Goal: Transaction & Acquisition: Purchase product/service

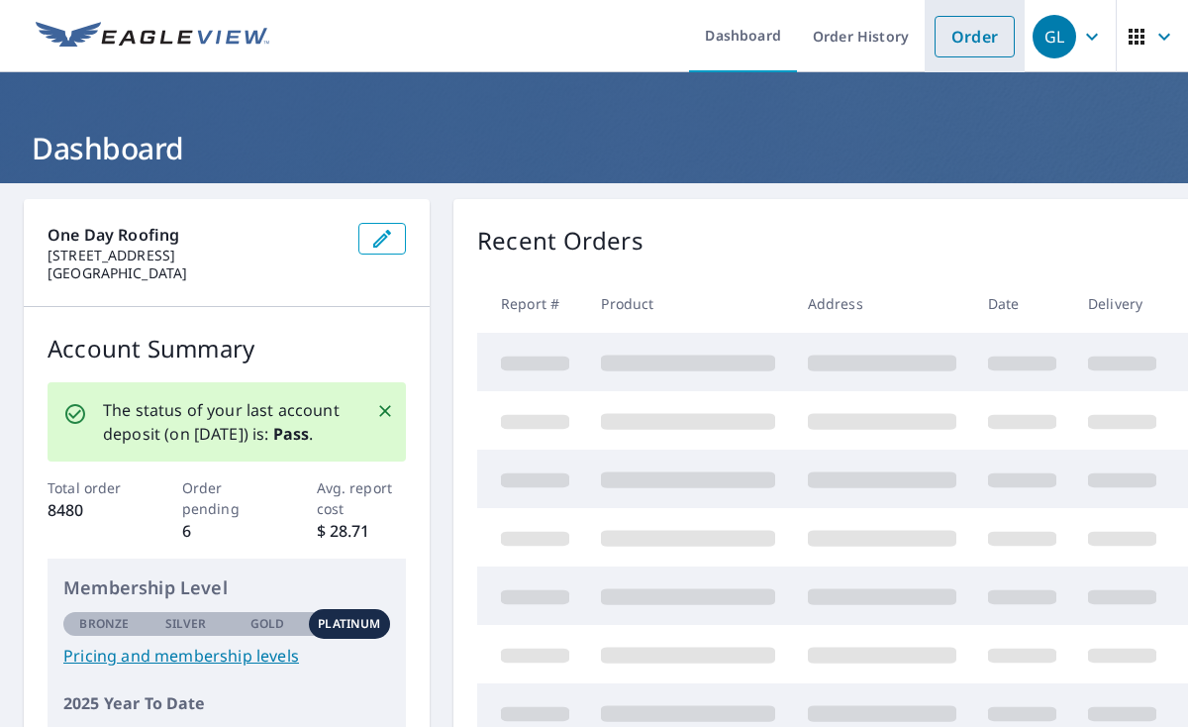
click at [966, 37] on link "Order" at bounding box center [975, 37] width 80 height 42
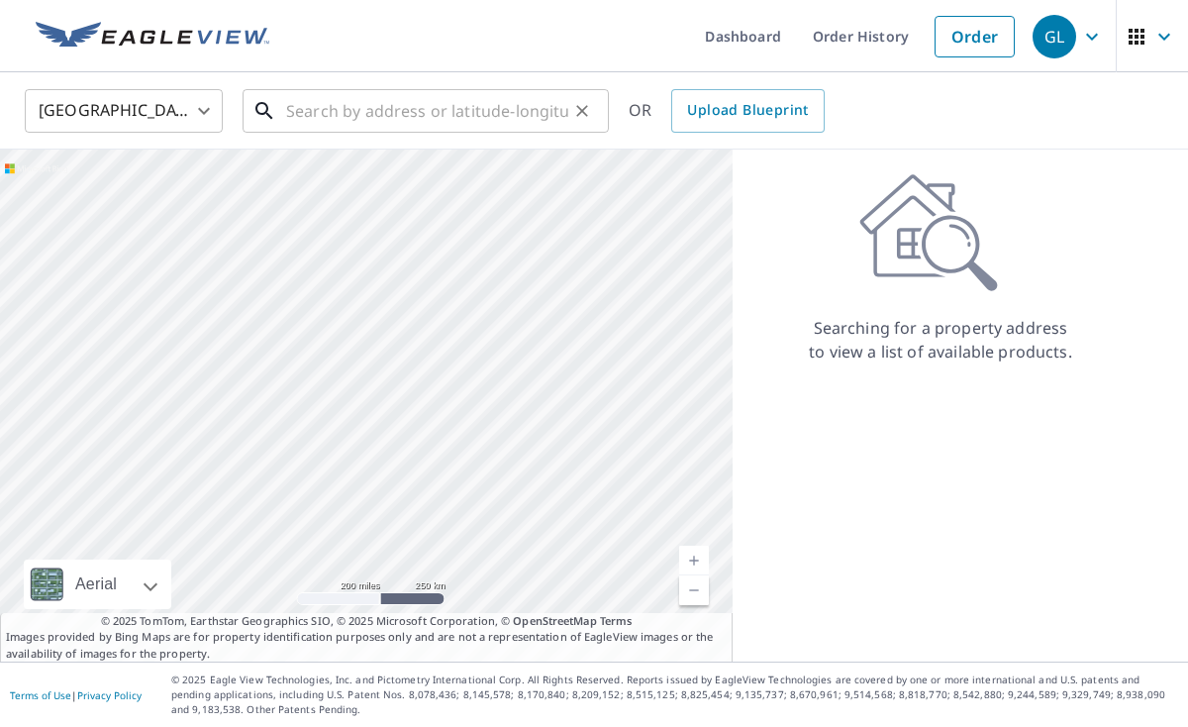
click at [322, 113] on input "text" at bounding box center [427, 110] width 282 height 55
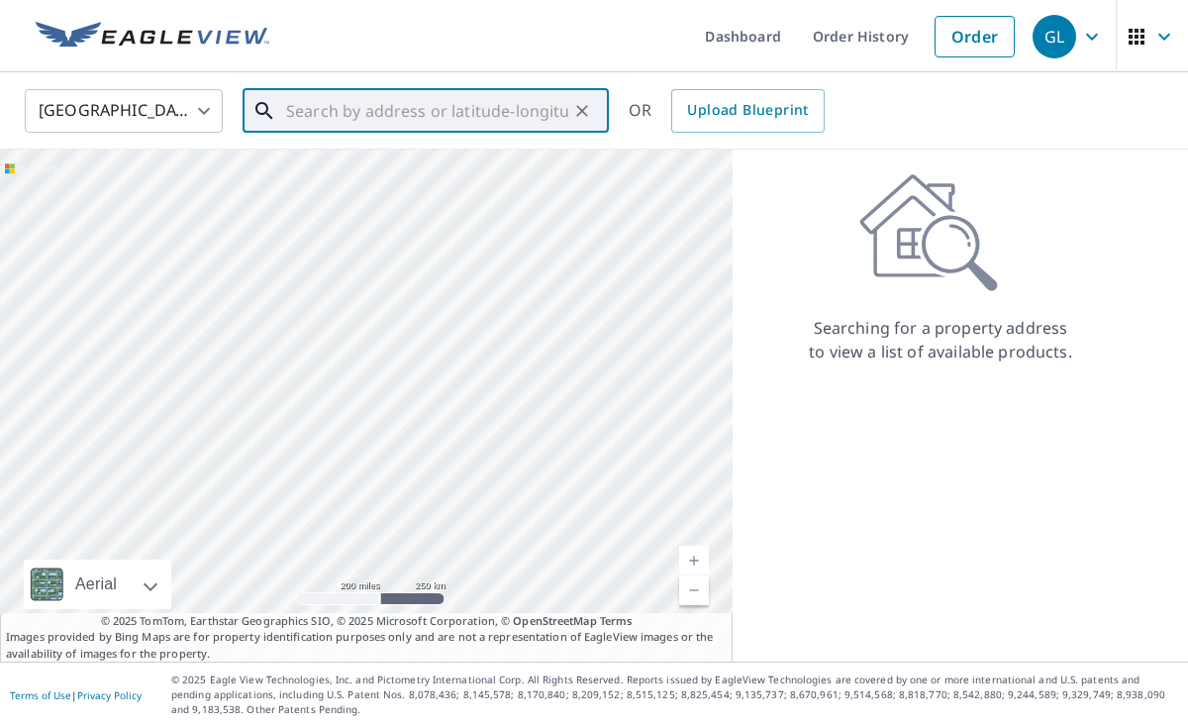
paste input "[STREET_ADDRESS][PERSON_NAME]"
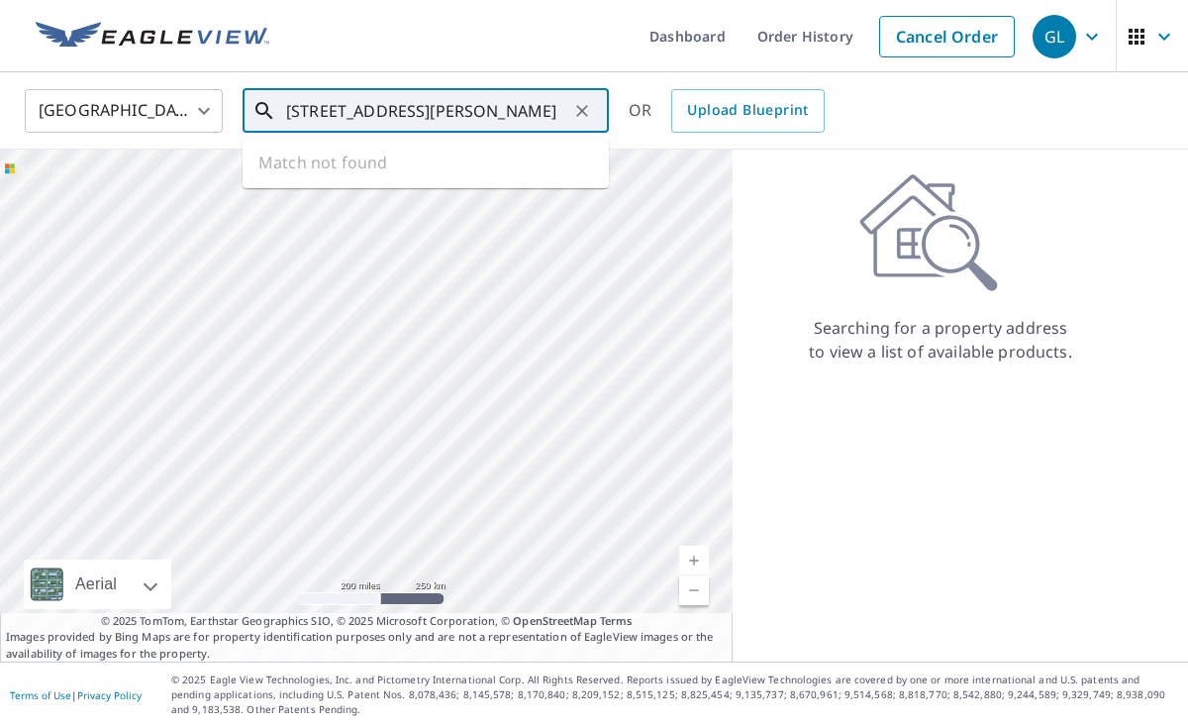
type input "[STREET_ADDRESS][PERSON_NAME]"
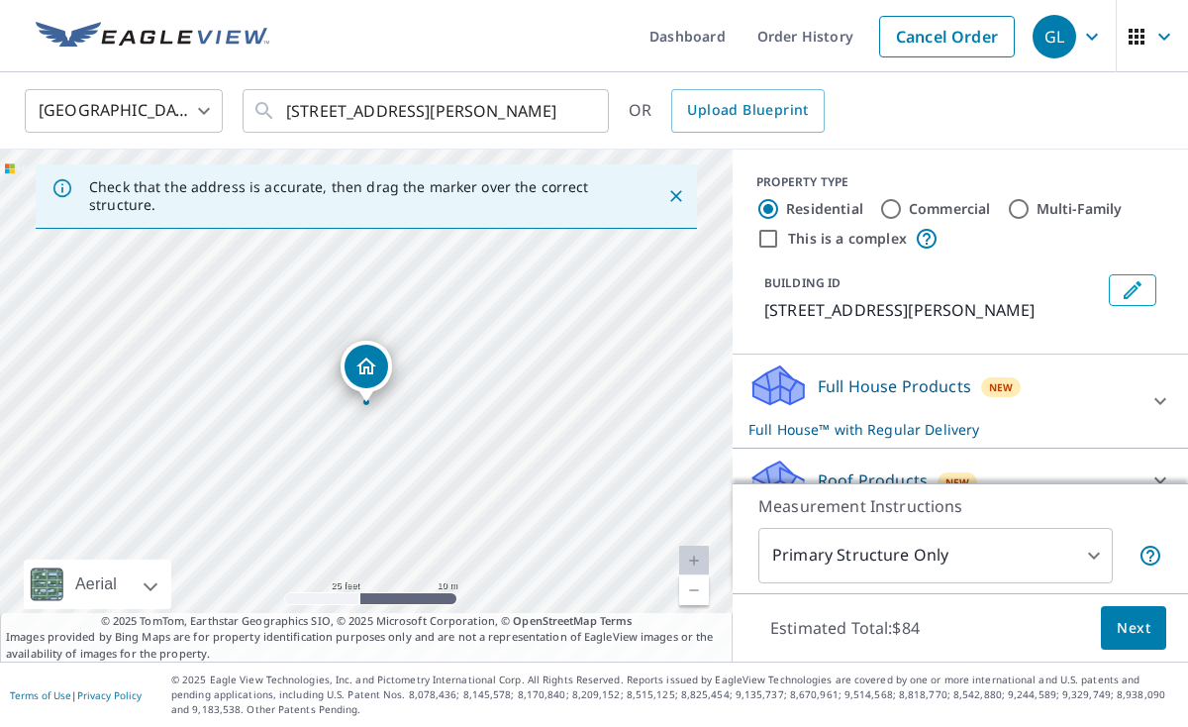
scroll to position [109, 0]
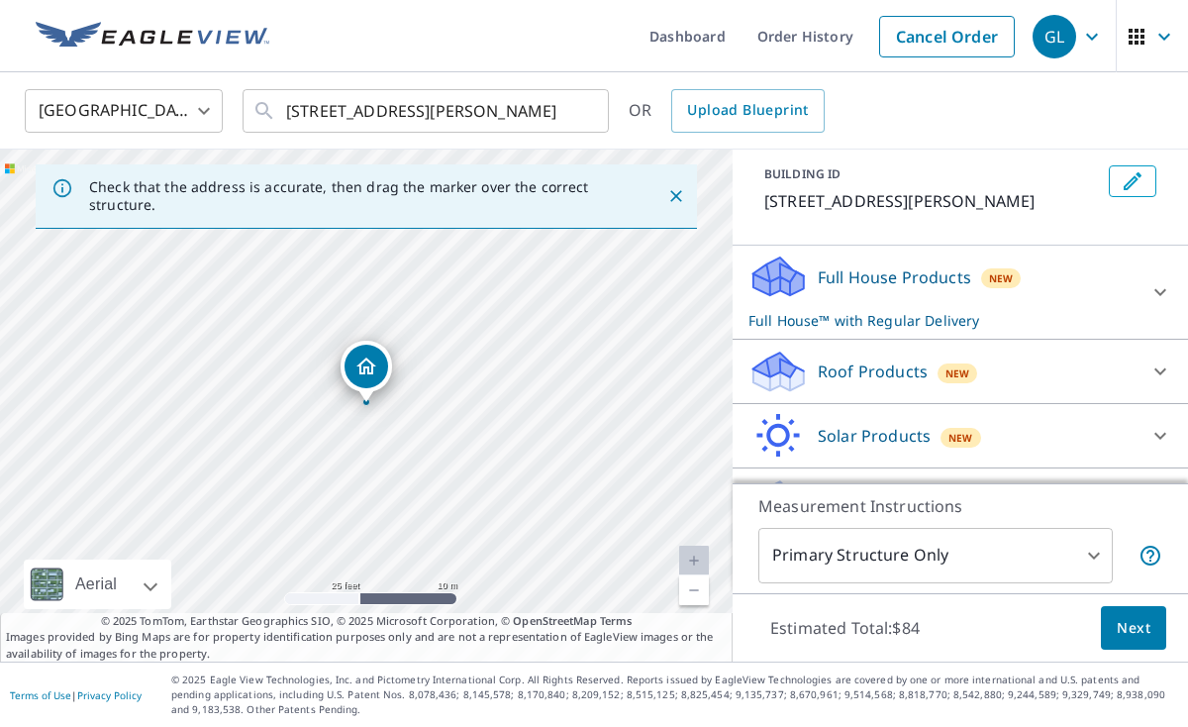
drag, startPoint x: 1060, startPoint y: 401, endPoint x: 1025, endPoint y: 402, distance: 35.7
click at [1059, 395] on div "Roof Products New" at bounding box center [942, 372] width 388 height 47
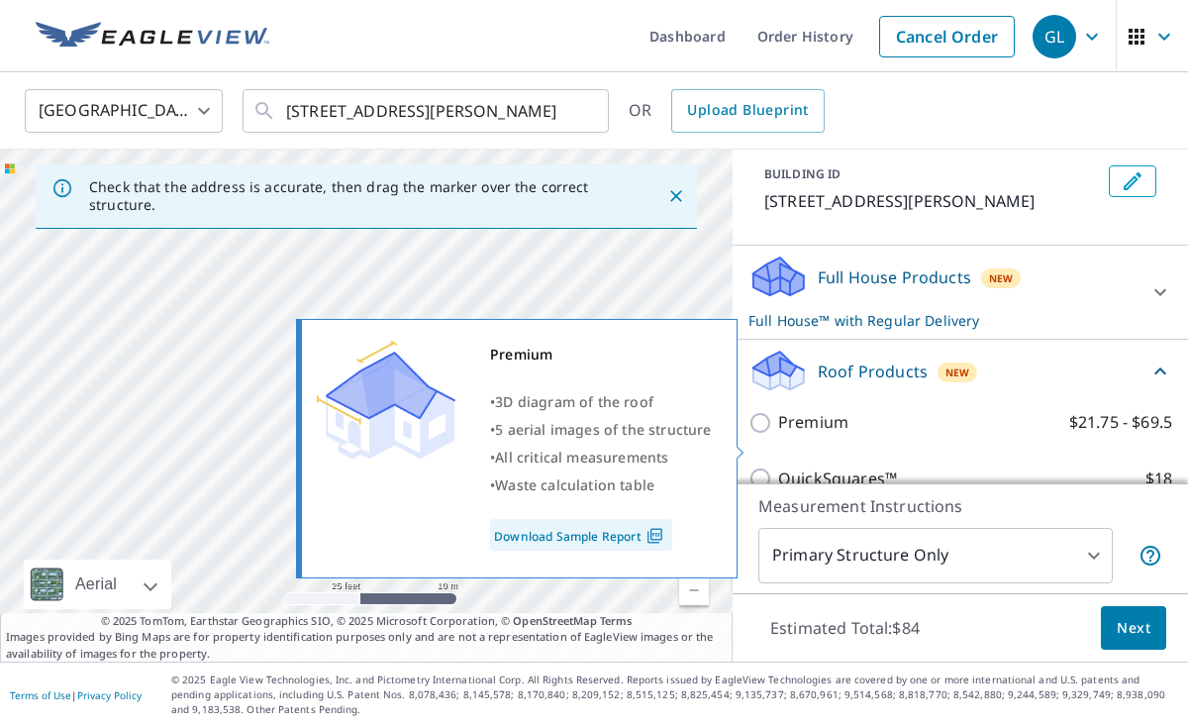
click at [762, 435] on input "Premium $21.75 - $69.5" at bounding box center [763, 423] width 30 height 24
checkbox input "true"
checkbox input "false"
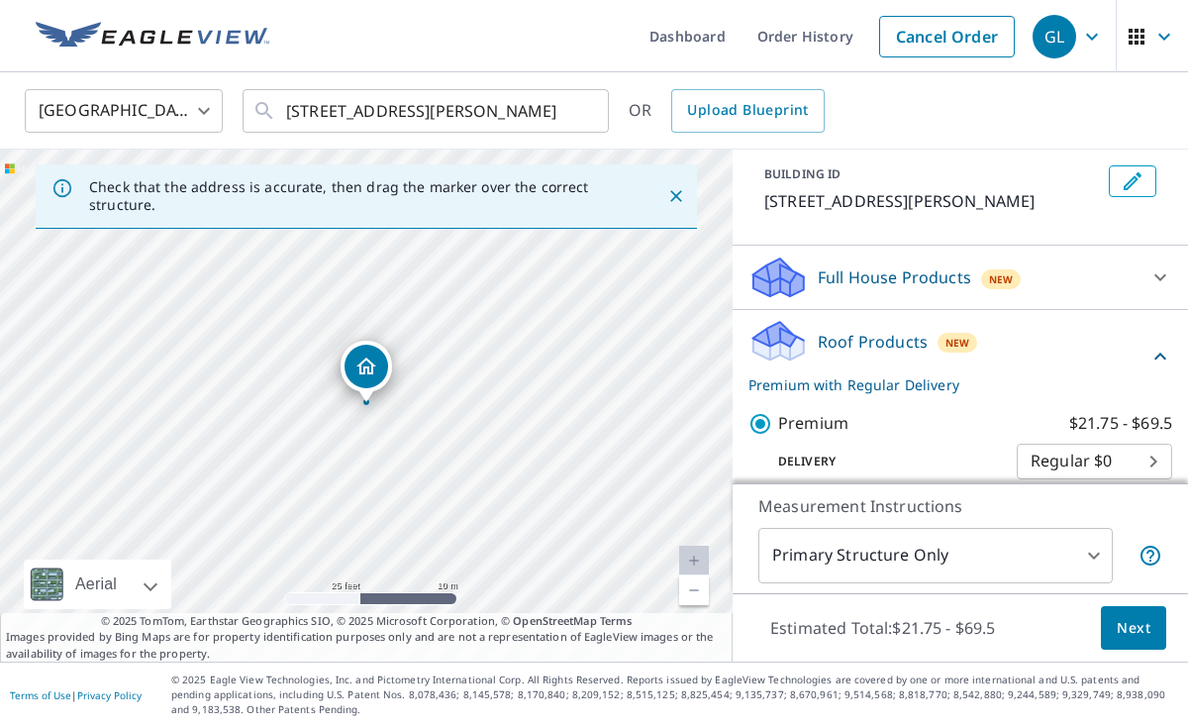
click at [1151, 635] on button "Next" at bounding box center [1133, 628] width 65 height 45
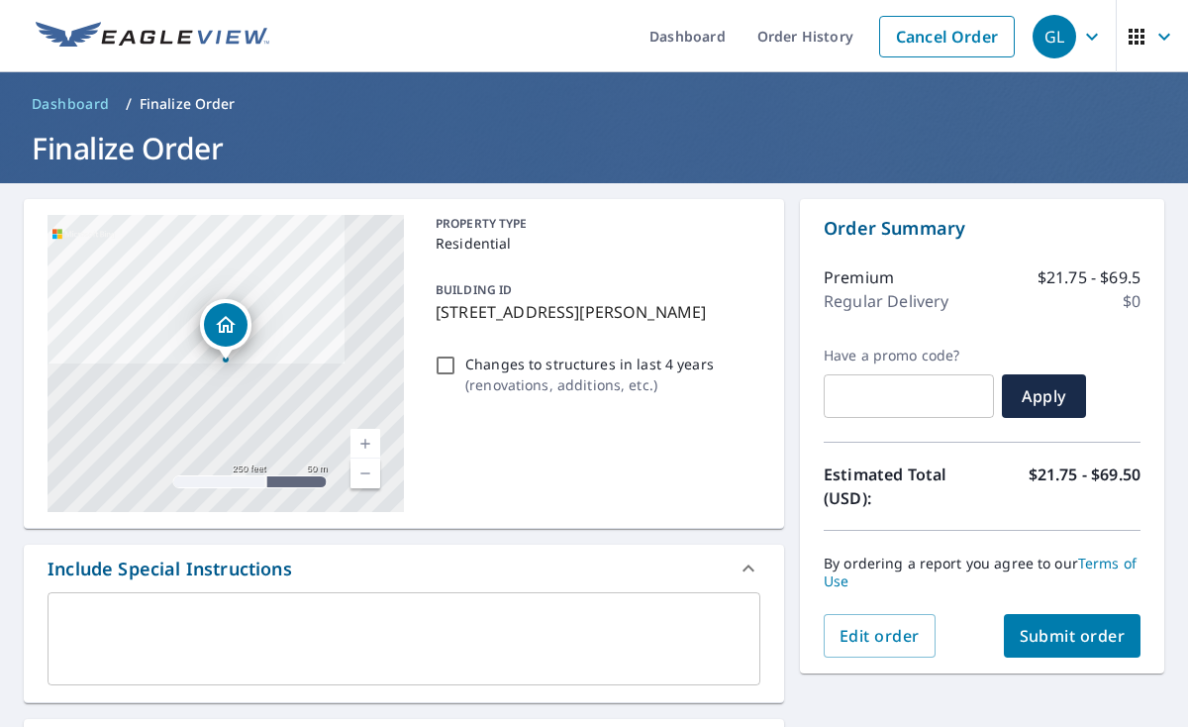
click at [1091, 616] on button "Submit order" at bounding box center [1073, 636] width 138 height 44
checkbox input "true"
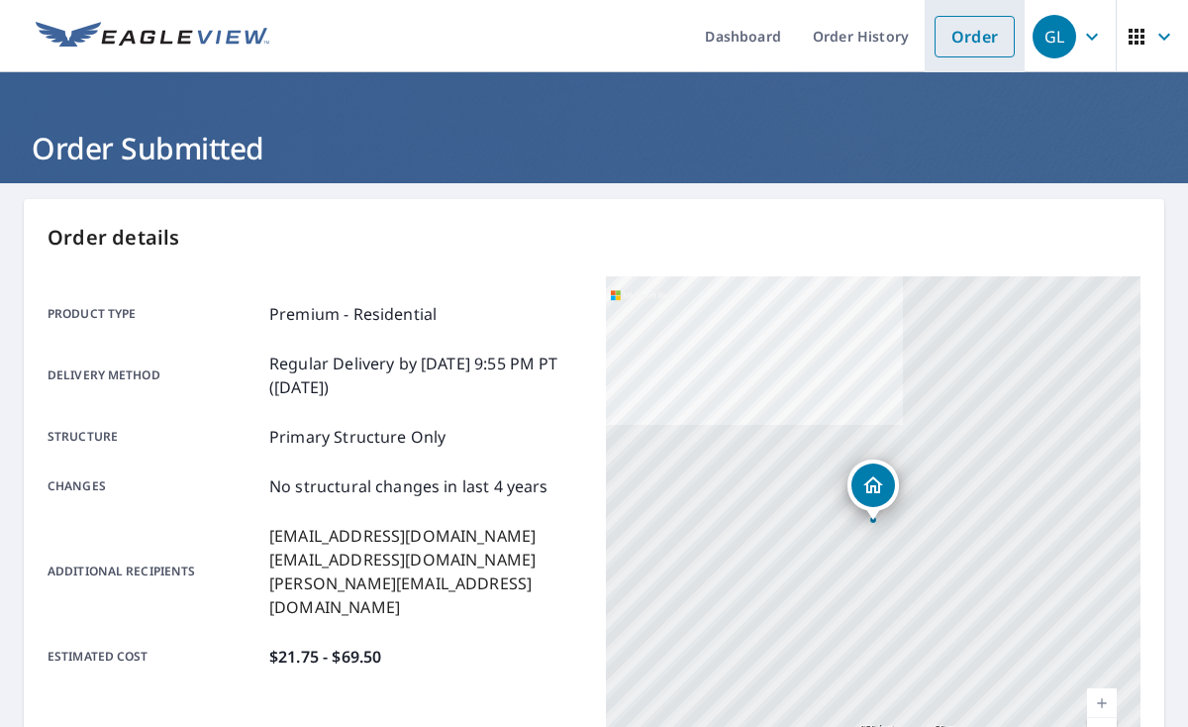
click at [971, 28] on link "Order" at bounding box center [975, 37] width 80 height 42
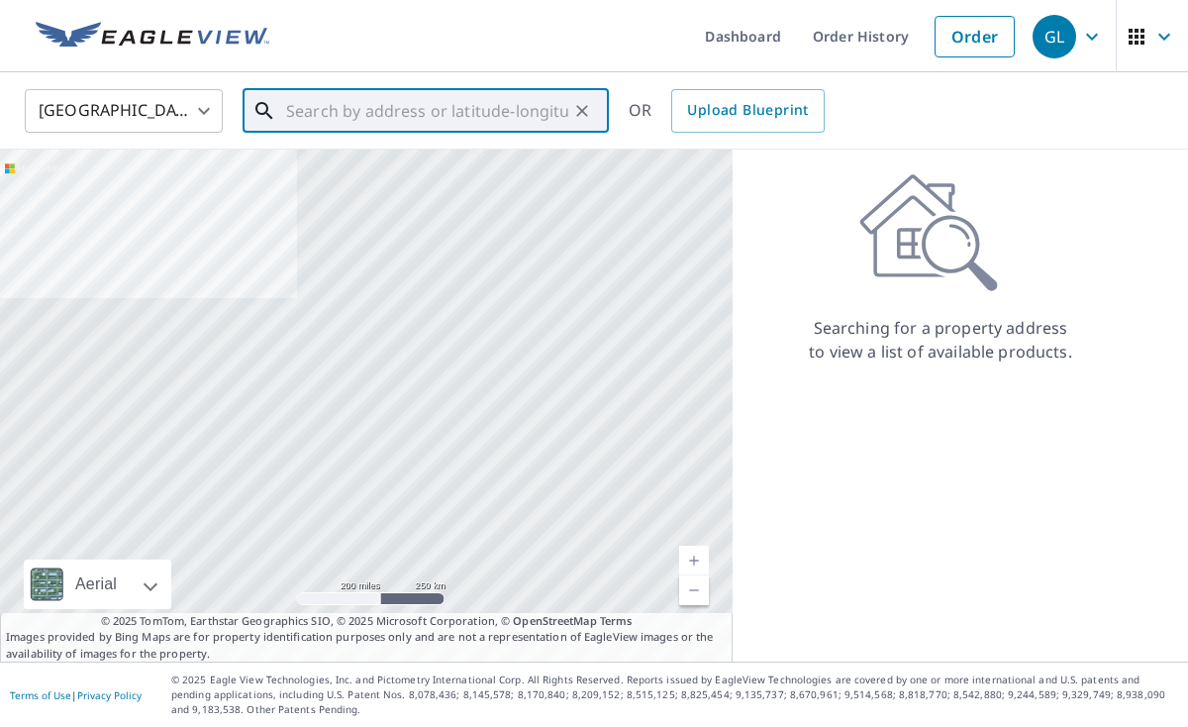
click at [296, 98] on input "text" at bounding box center [427, 110] width 282 height 55
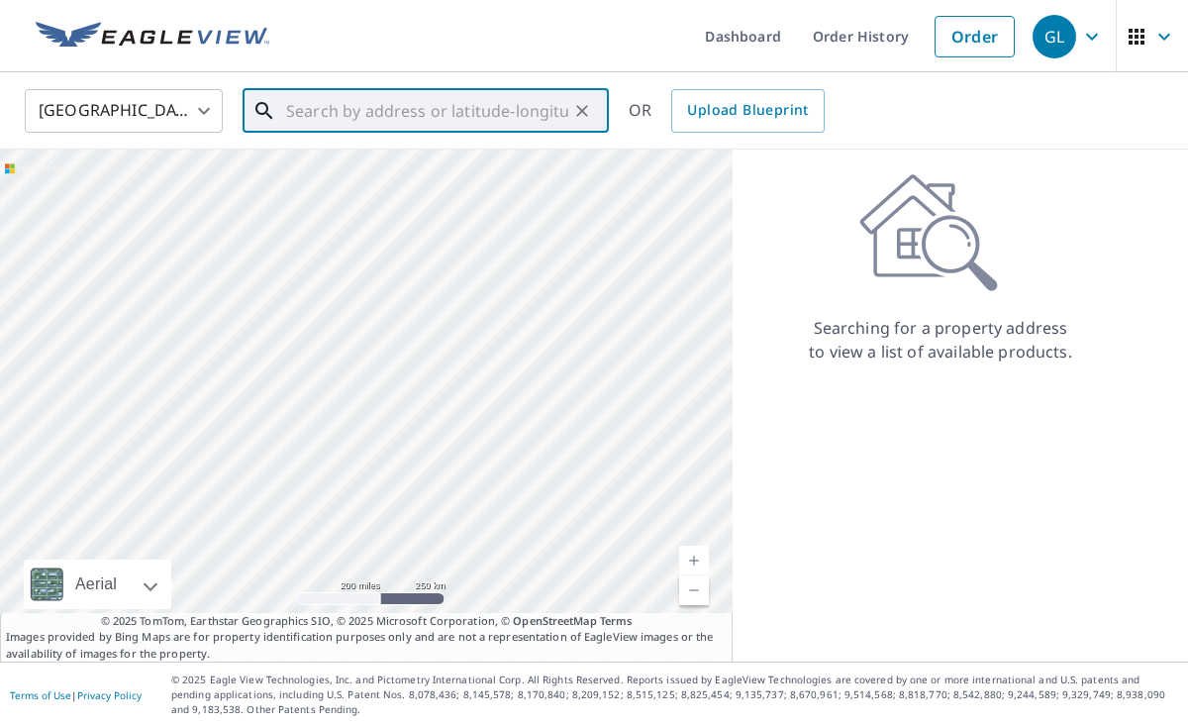
paste input "[STREET_ADDRESS]"
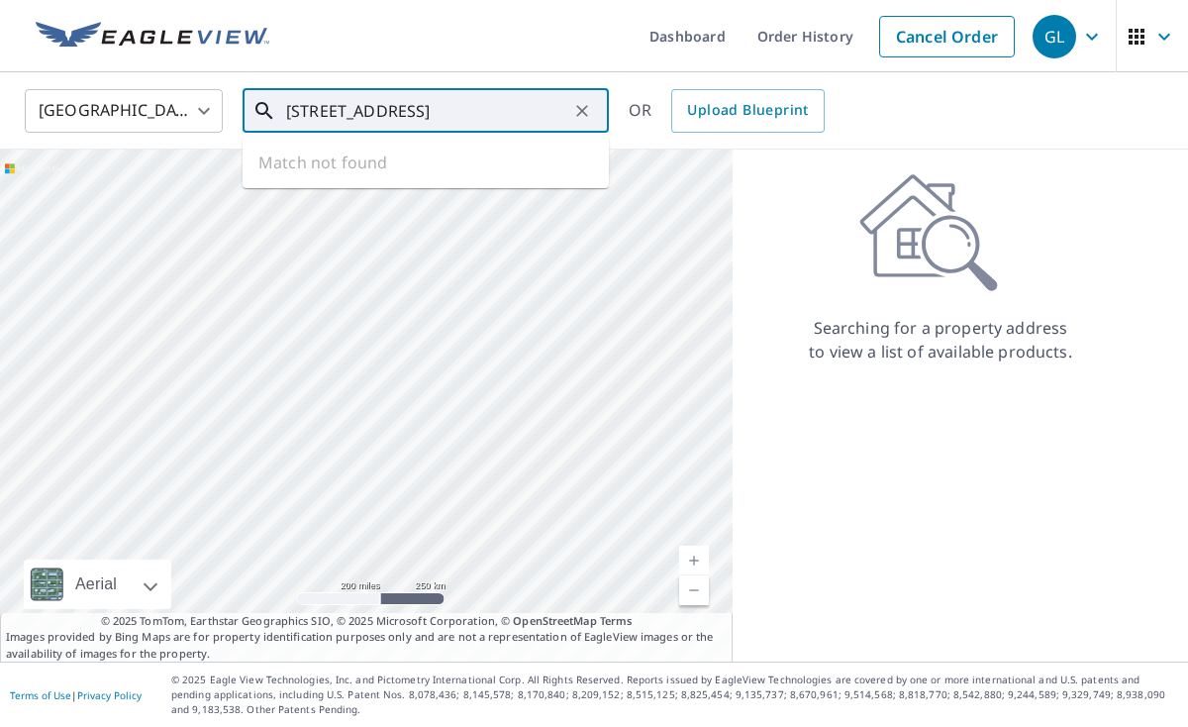
type input "[STREET_ADDRESS]"
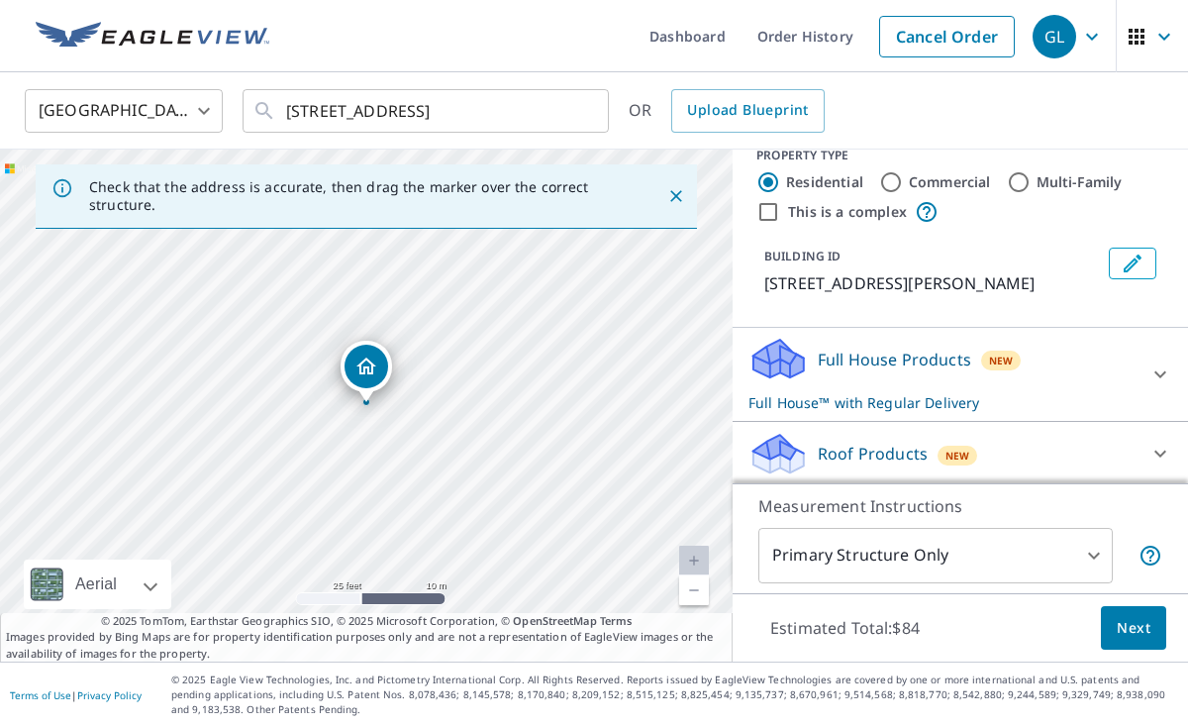
click at [1103, 443] on div "Roof Products New" at bounding box center [942, 454] width 388 height 47
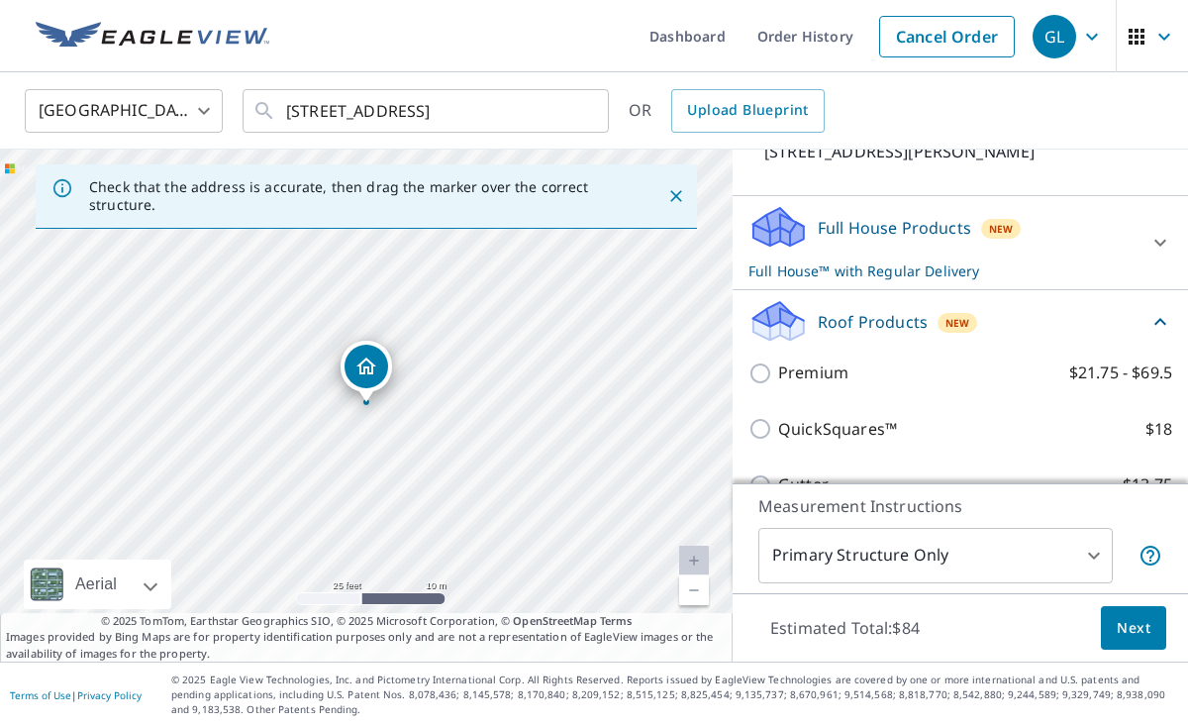
scroll to position [162, 0]
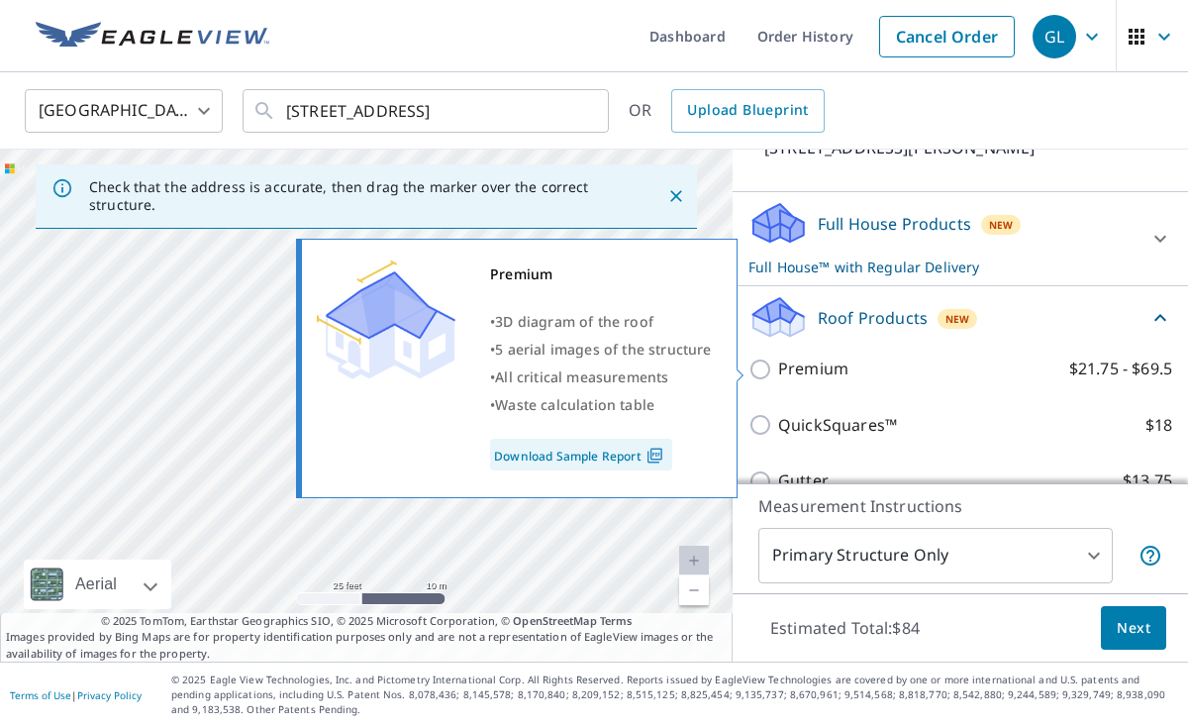
click at [755, 357] on input "Premium $21.75 - $69.5" at bounding box center [763, 369] width 30 height 24
checkbox input "true"
checkbox input "false"
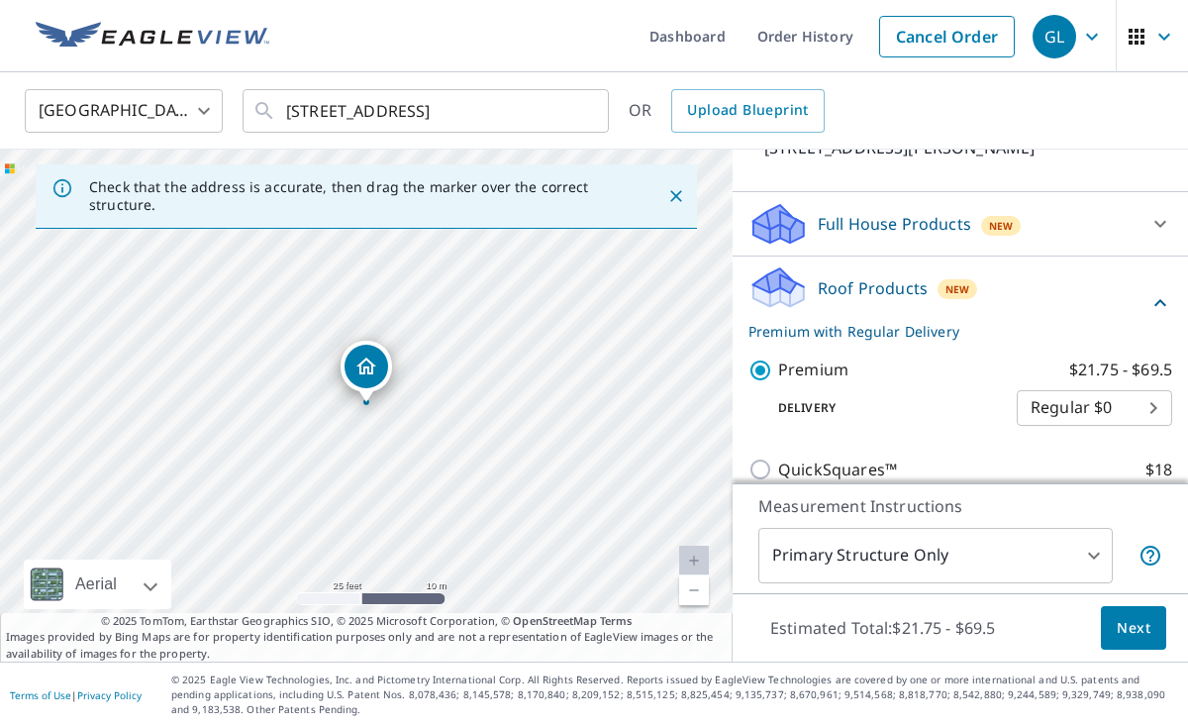
click at [1135, 608] on button "Next" at bounding box center [1133, 628] width 65 height 45
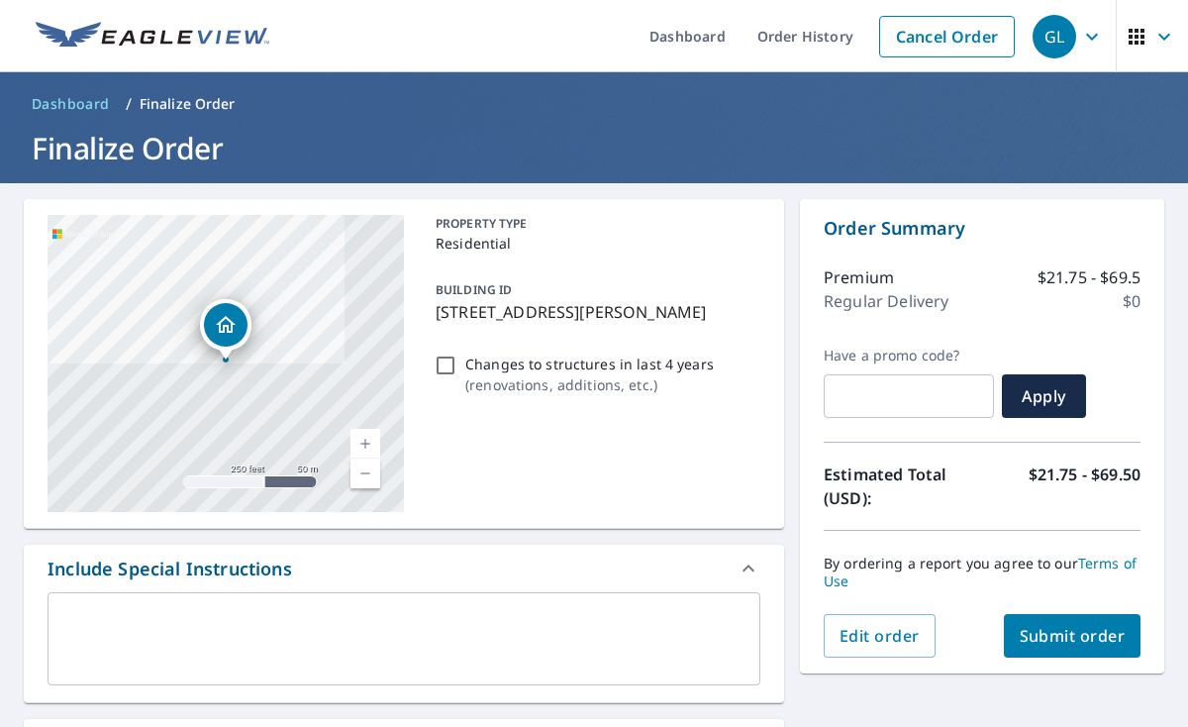
click at [1077, 627] on span "Submit order" at bounding box center [1073, 636] width 106 height 22
checkbox input "true"
